Goal: Find specific page/section: Find specific page/section

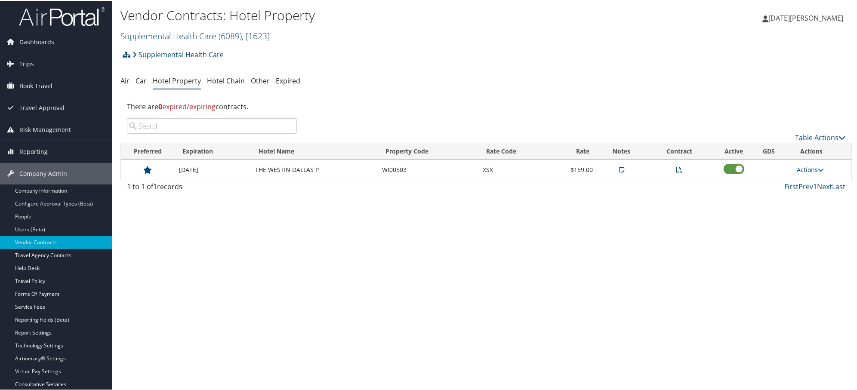
click at [148, 34] on link "Supplemental Health Care ( 6089 ) , [ 1623 ]" at bounding box center [194, 35] width 149 height 12
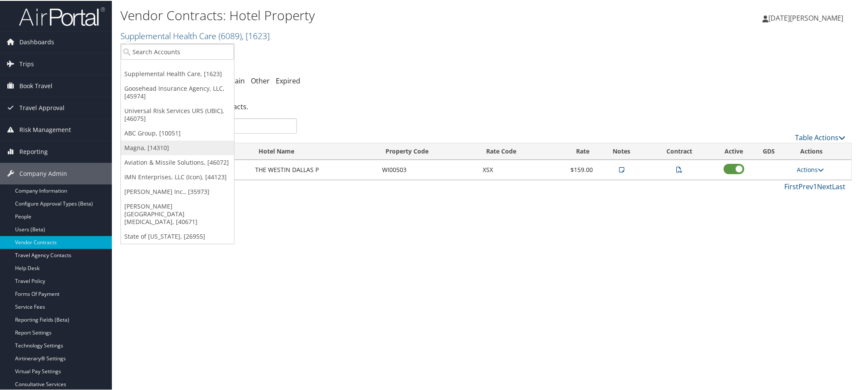
click at [140, 149] on link "Magna, [14310]" at bounding box center [177, 147] width 113 height 15
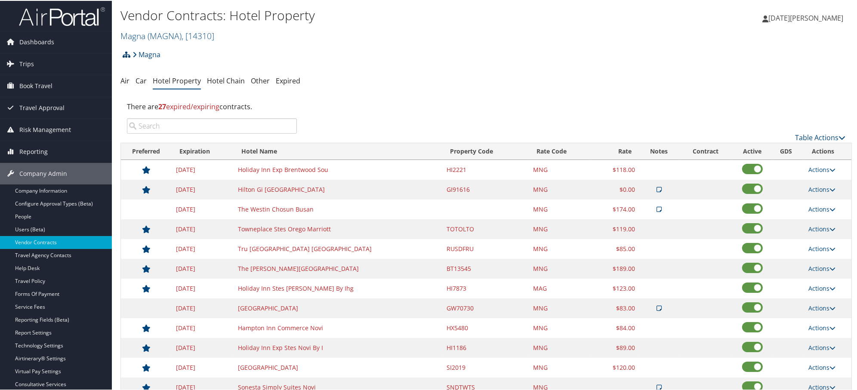
click at [125, 54] on icon at bounding box center [127, 53] width 8 height 7
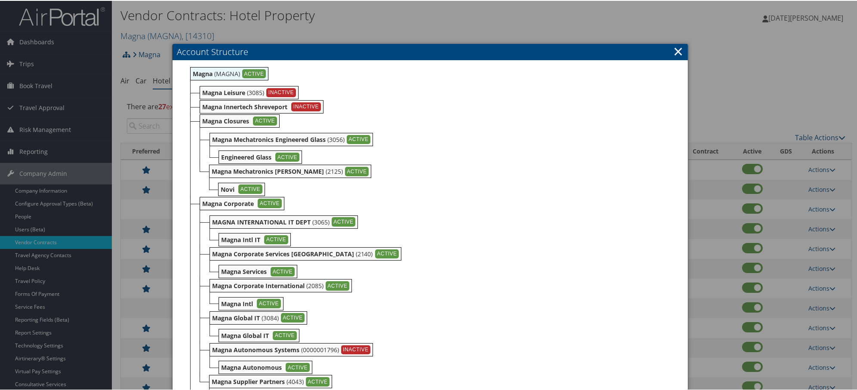
click at [676, 50] on link "×" at bounding box center [678, 50] width 10 height 17
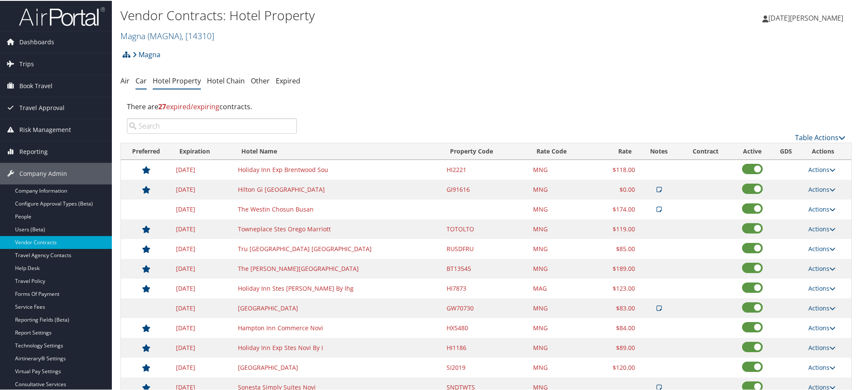
click at [143, 82] on link "Car" at bounding box center [141, 79] width 11 height 9
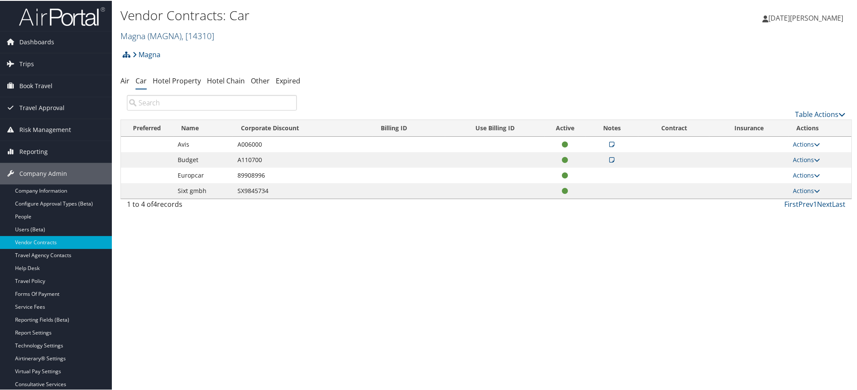
click at [149, 33] on span "( MAGNA )" at bounding box center [165, 35] width 34 height 12
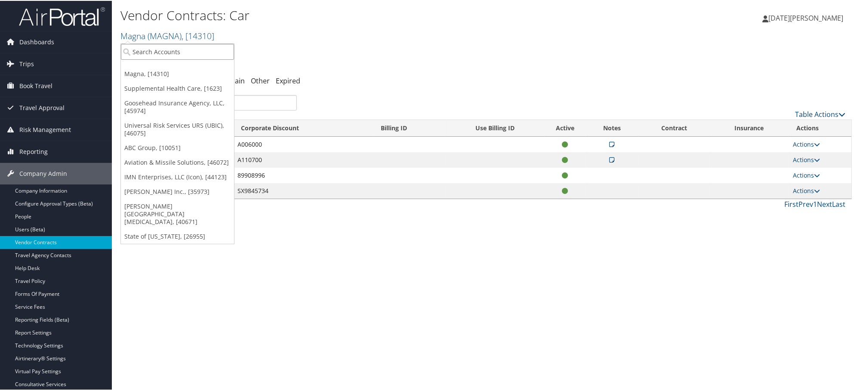
click at [155, 46] on input "search" at bounding box center [177, 51] width 113 height 16
paste input "301847"
type input "301847"
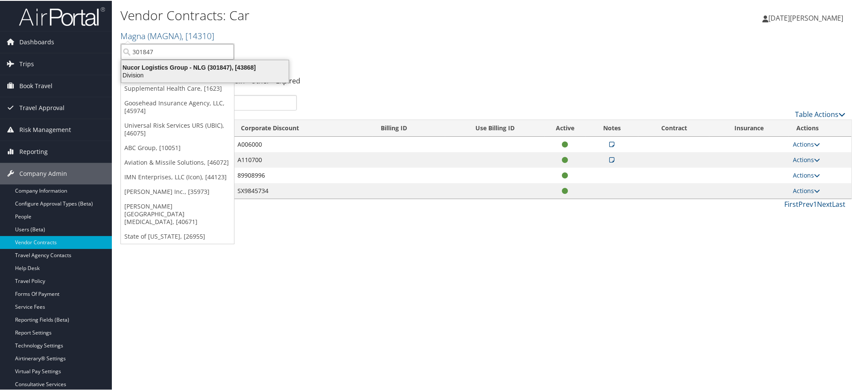
click at [154, 67] on div "Nucor Logistics Group - NLG (301847), [43868]" at bounding box center [205, 67] width 178 height 8
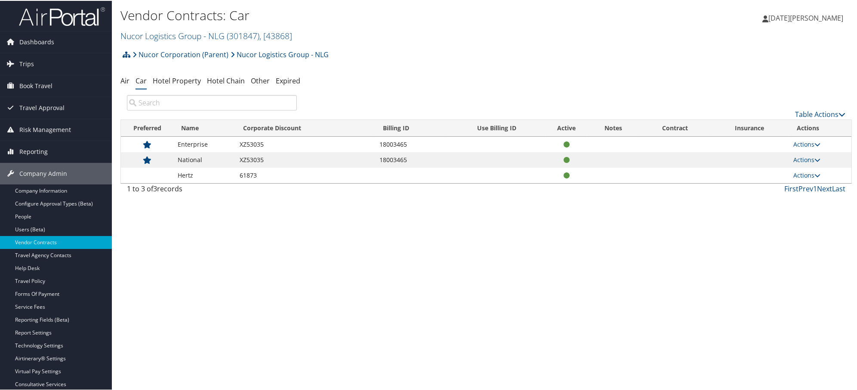
click at [250, 143] on td "XZ53035" at bounding box center [305, 143] width 140 height 15
copy td "XZ53035"
